Goal: Register for event/course

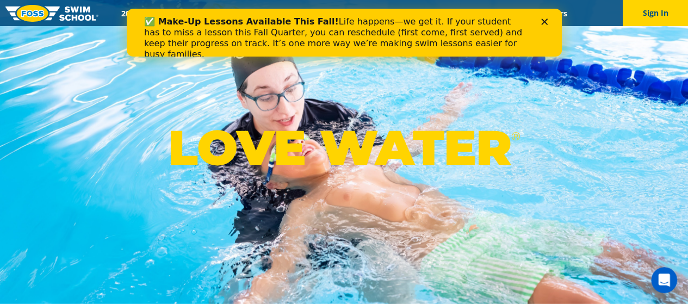
click at [544, 21] on polygon "Close" at bounding box center [544, 21] width 7 height 7
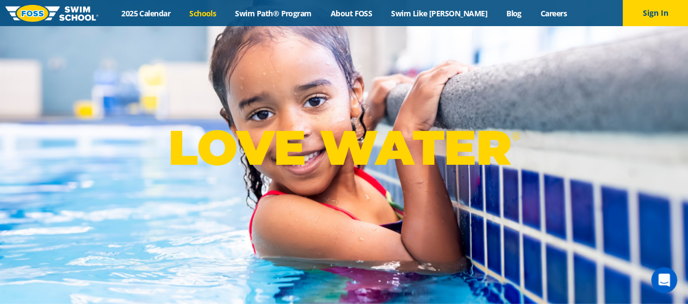
click at [226, 10] on link "Schools" at bounding box center [203, 13] width 46 height 10
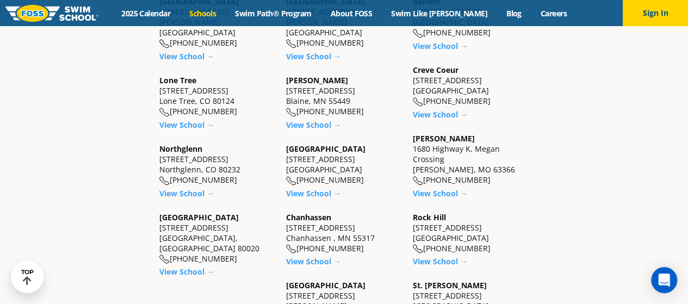
scroll to position [361, 0]
click at [193, 188] on link "View School →" at bounding box center [186, 193] width 55 height 10
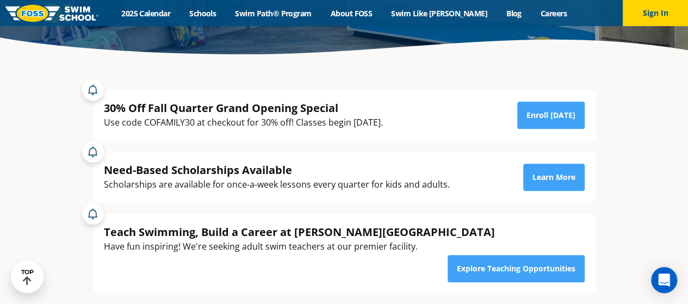
scroll to position [151, 0]
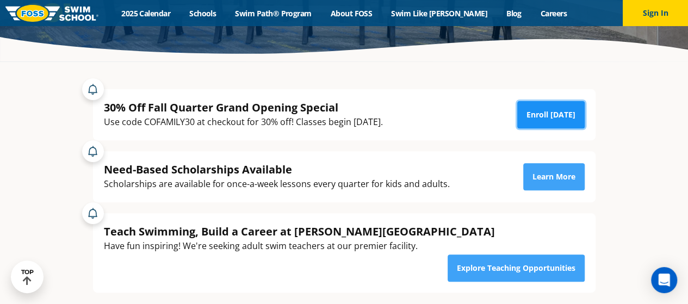
click at [576, 113] on link "Enroll Today" at bounding box center [550, 114] width 67 height 27
